Goal: Task Accomplishment & Management: Manage account settings

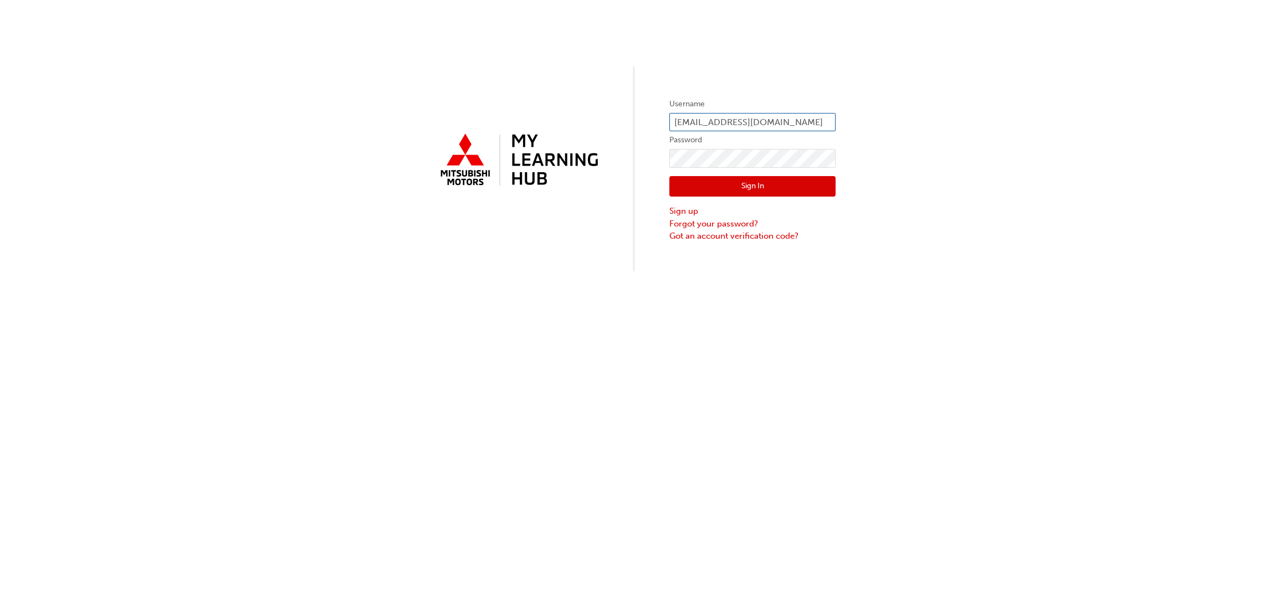
click at [825, 117] on input "[EMAIL_ADDRESS][DOMAIN_NAME]" at bounding box center [752, 122] width 166 height 19
type input "o"
type input "0005418045"
click at [751, 182] on button "Sign In" at bounding box center [752, 186] width 166 height 21
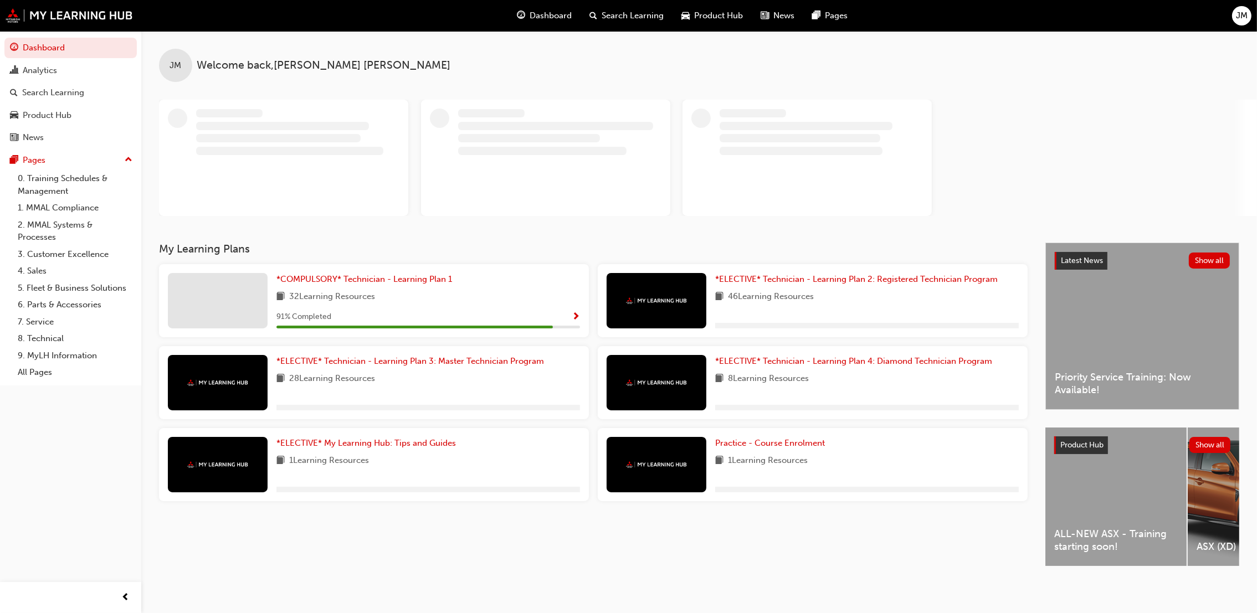
click at [1238, 14] on span "JM" at bounding box center [1242, 15] width 12 height 13
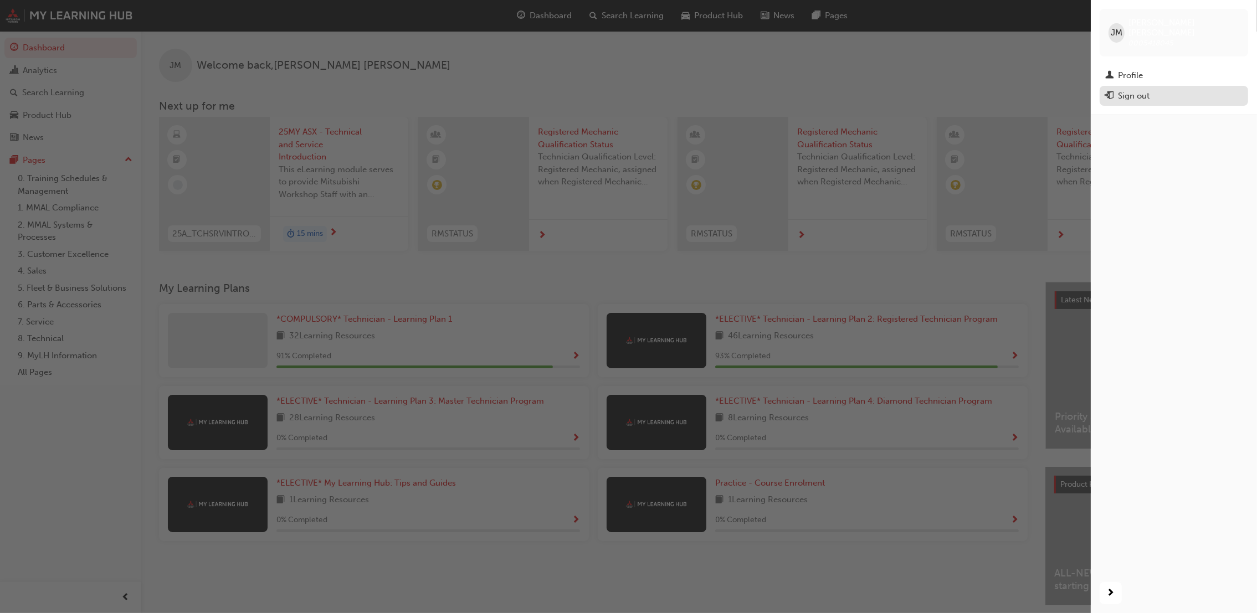
click at [1128, 90] on div "Sign out" at bounding box center [1134, 96] width 32 height 13
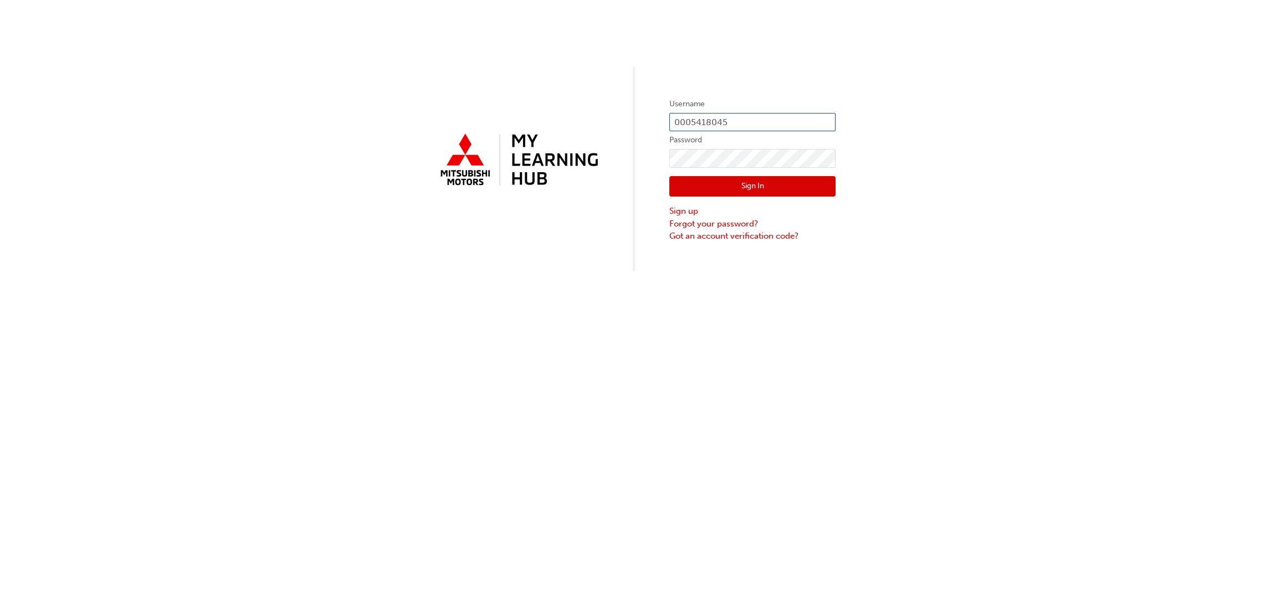
click at [750, 119] on input "0005418045" at bounding box center [752, 122] width 166 height 19
type input "0005884047"
click at [753, 186] on button "Sign In" at bounding box center [752, 186] width 166 height 21
